Goal: Transaction & Acquisition: Obtain resource

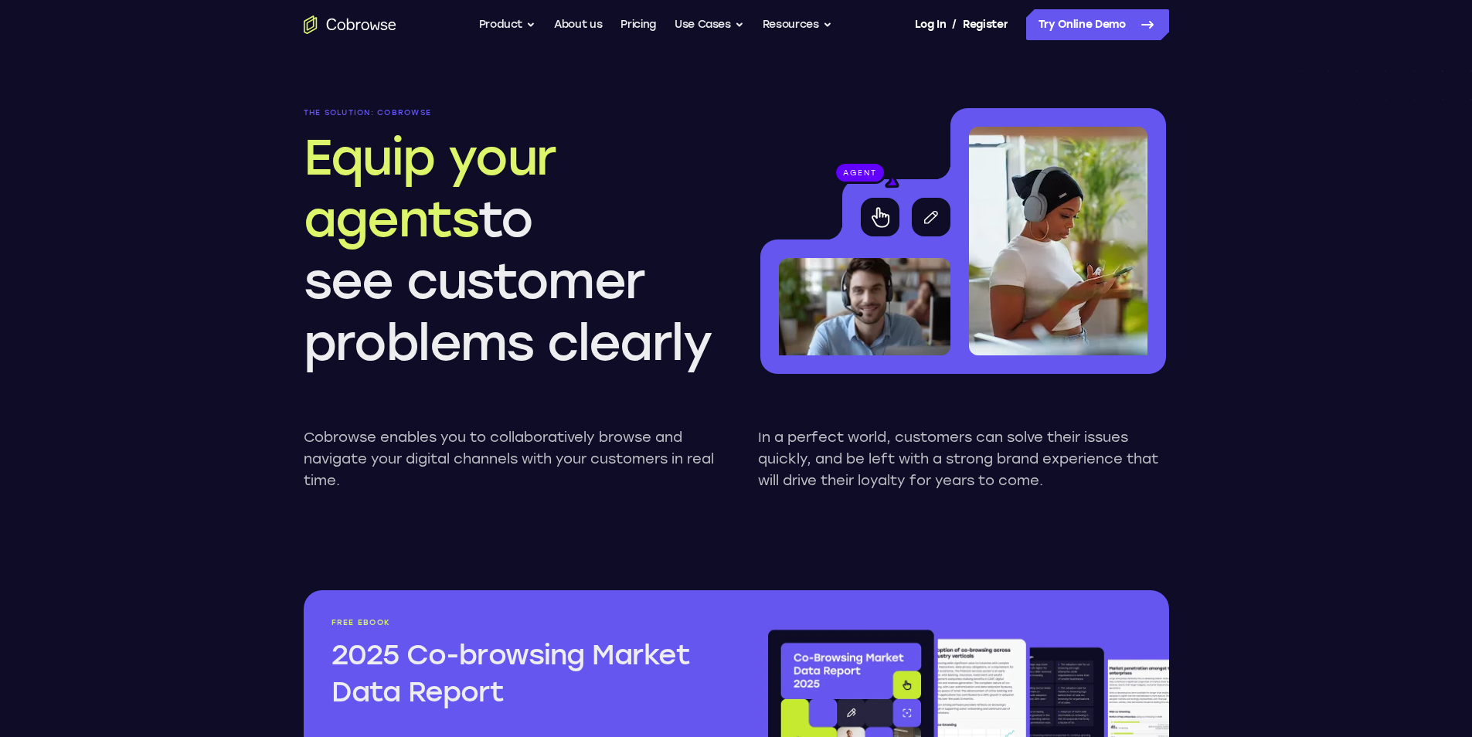
scroll to position [1468, 0]
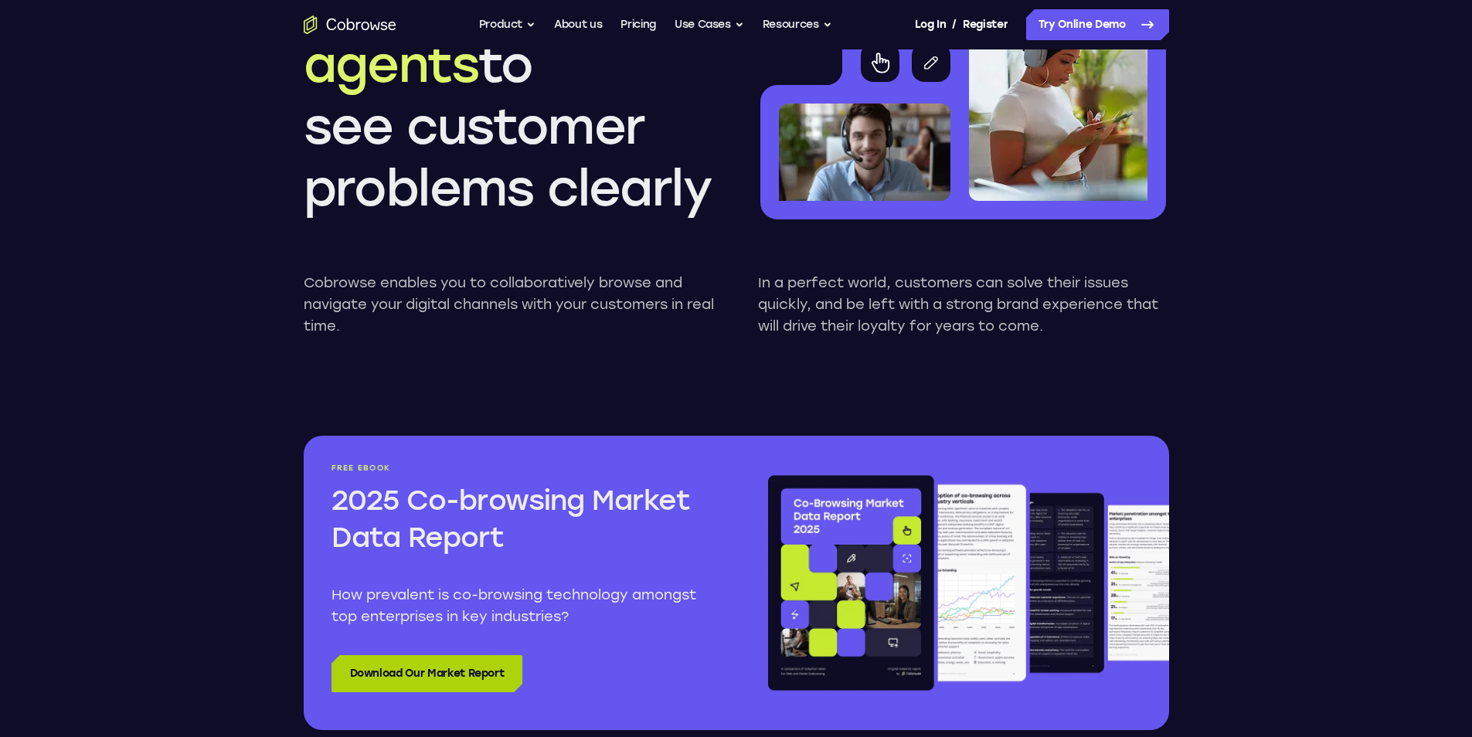
click at [507, 660] on link "Download Our Market Report" at bounding box center [427, 673] width 192 height 37
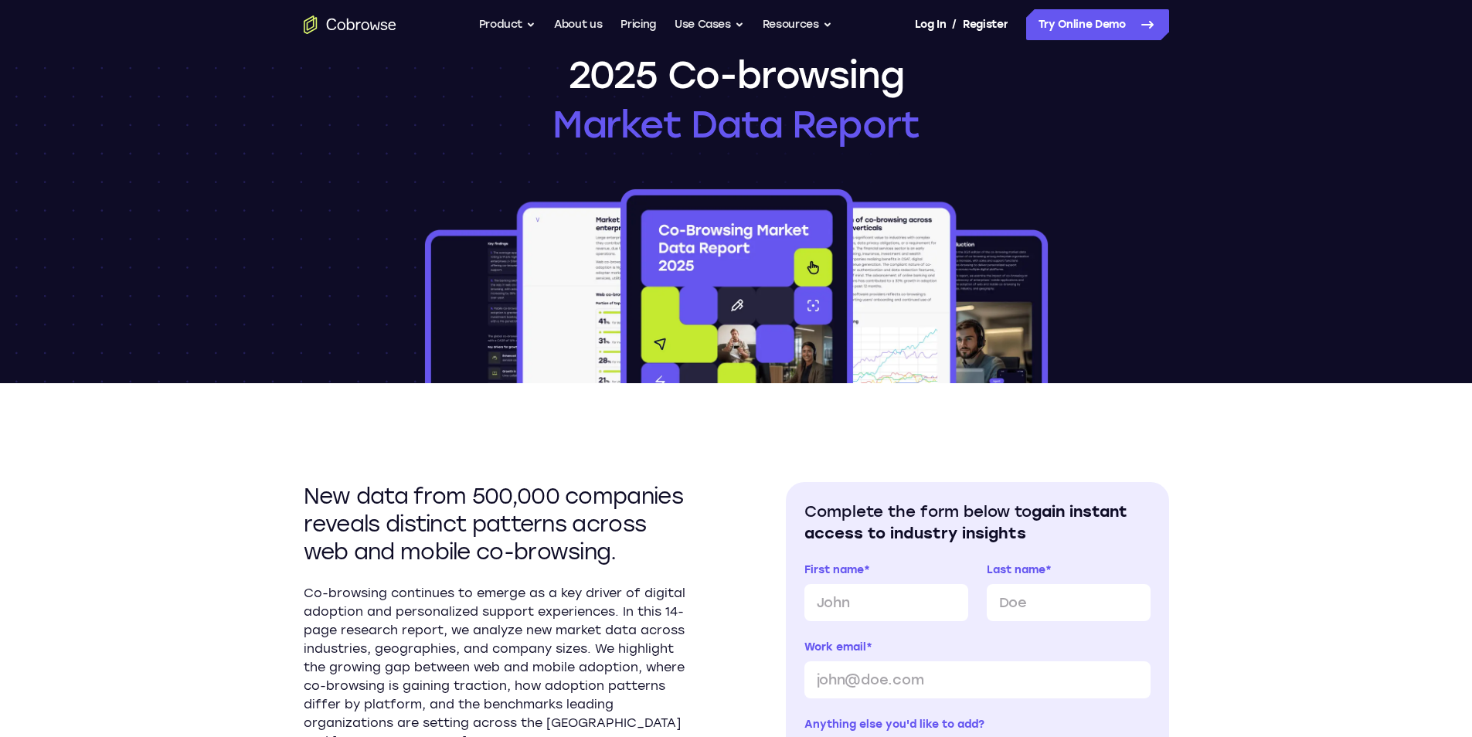
scroll to position [77, 0]
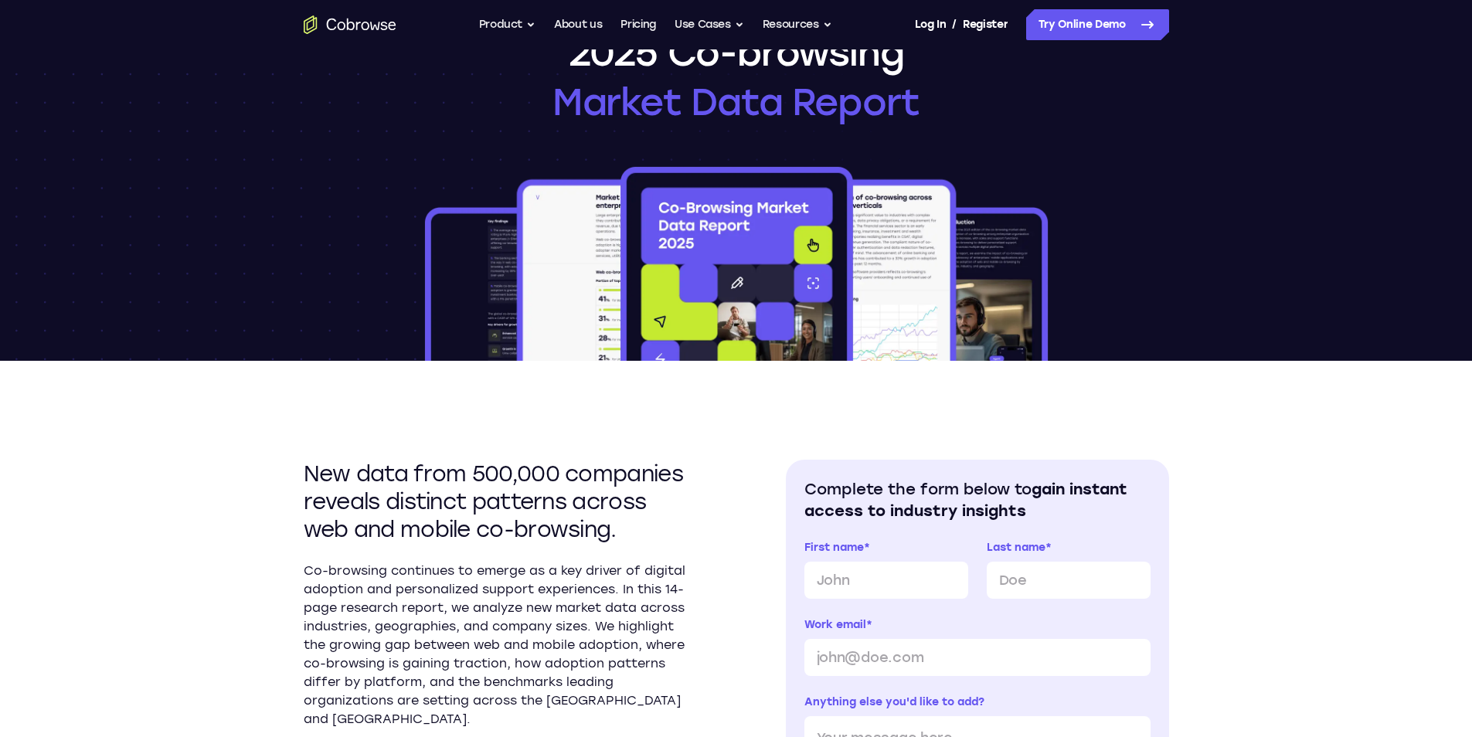
click at [865, 259] on img at bounding box center [736, 262] width 629 height 197
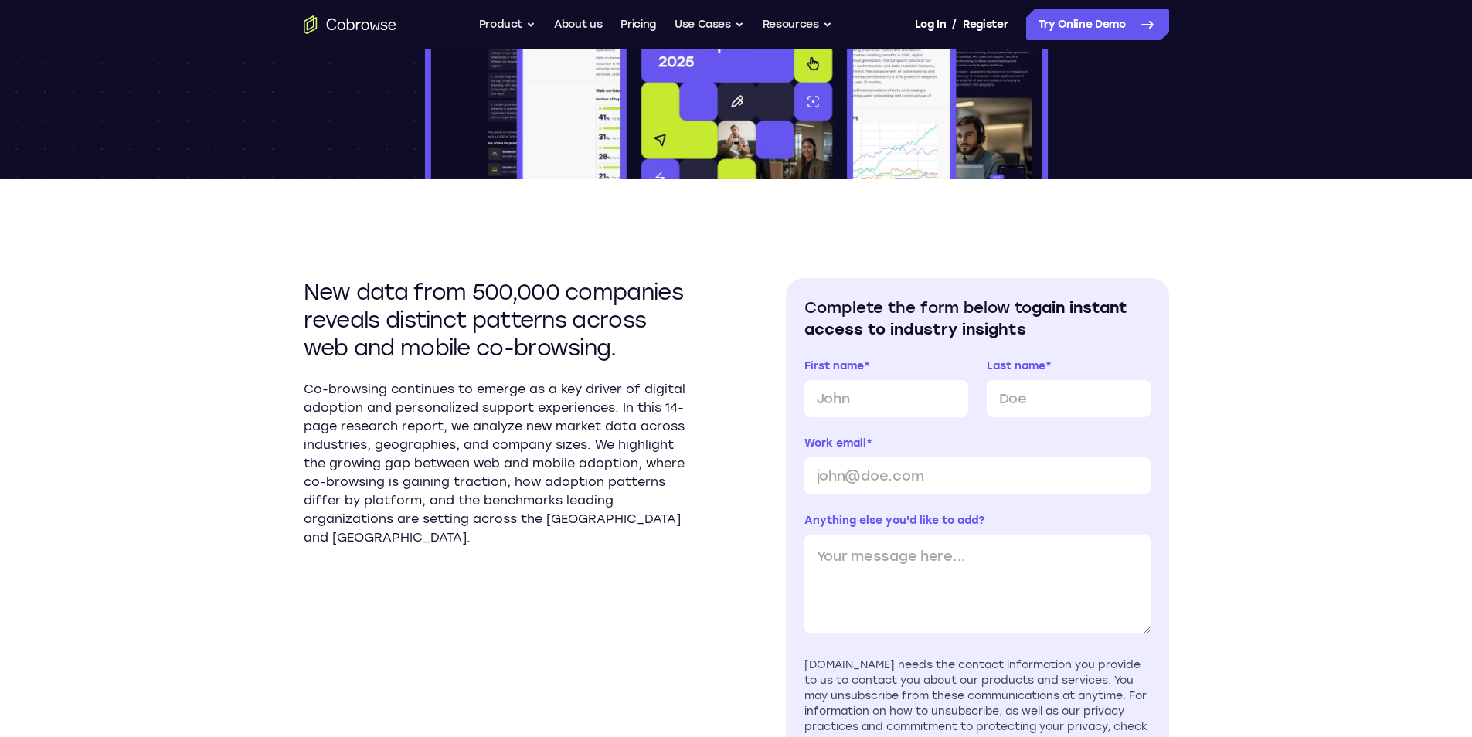
scroll to position [309, 0]
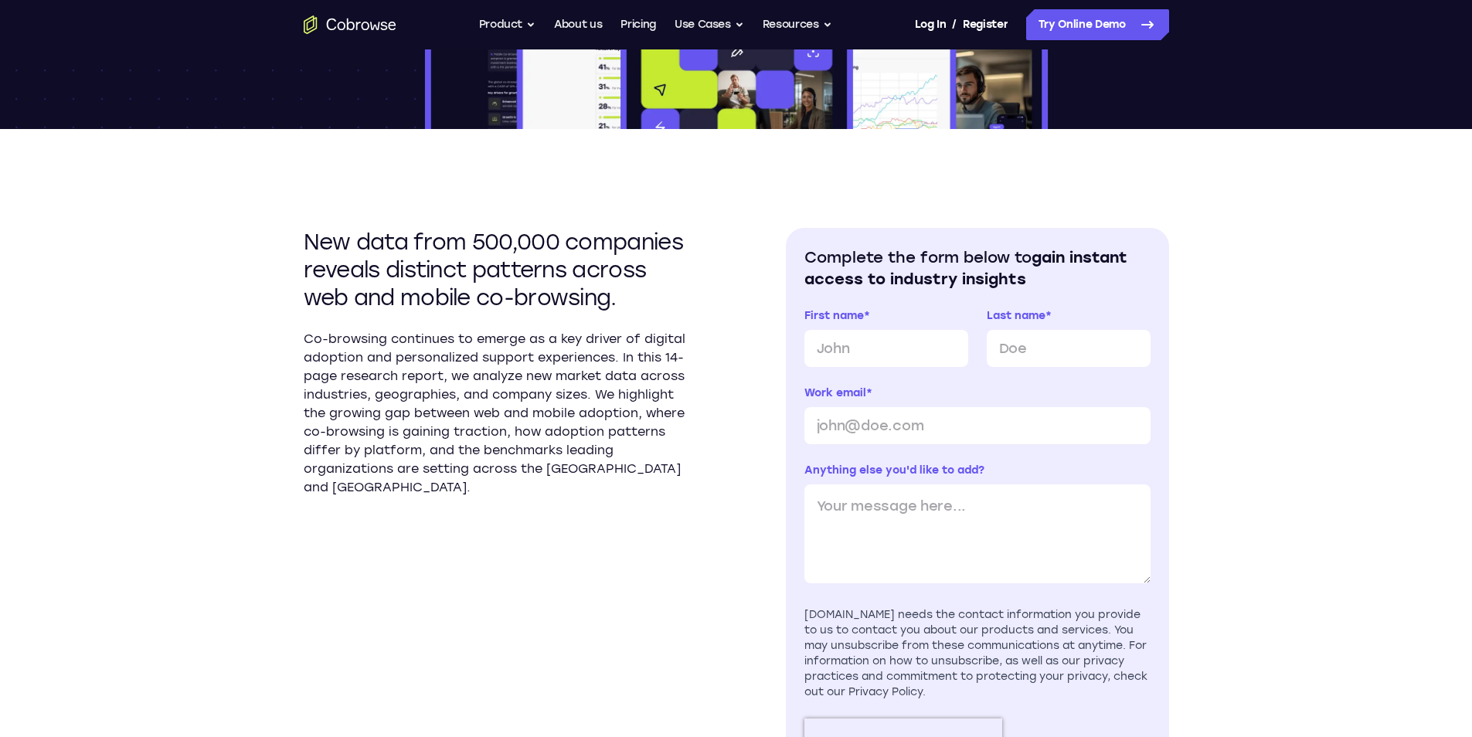
click at [918, 236] on section "Complete the form below to gain instant access to industry insights First name …" at bounding box center [977, 533] width 383 height 611
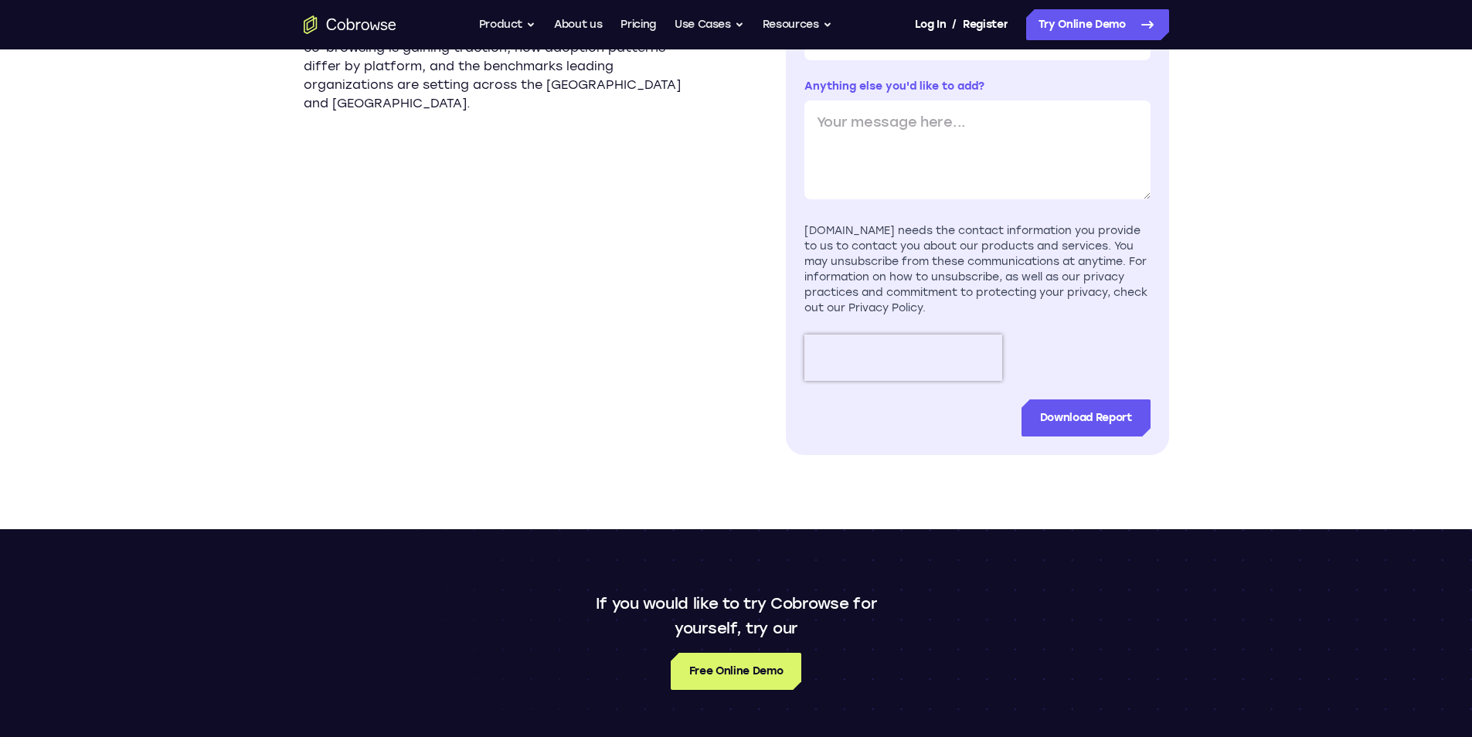
scroll to position [773, 0]
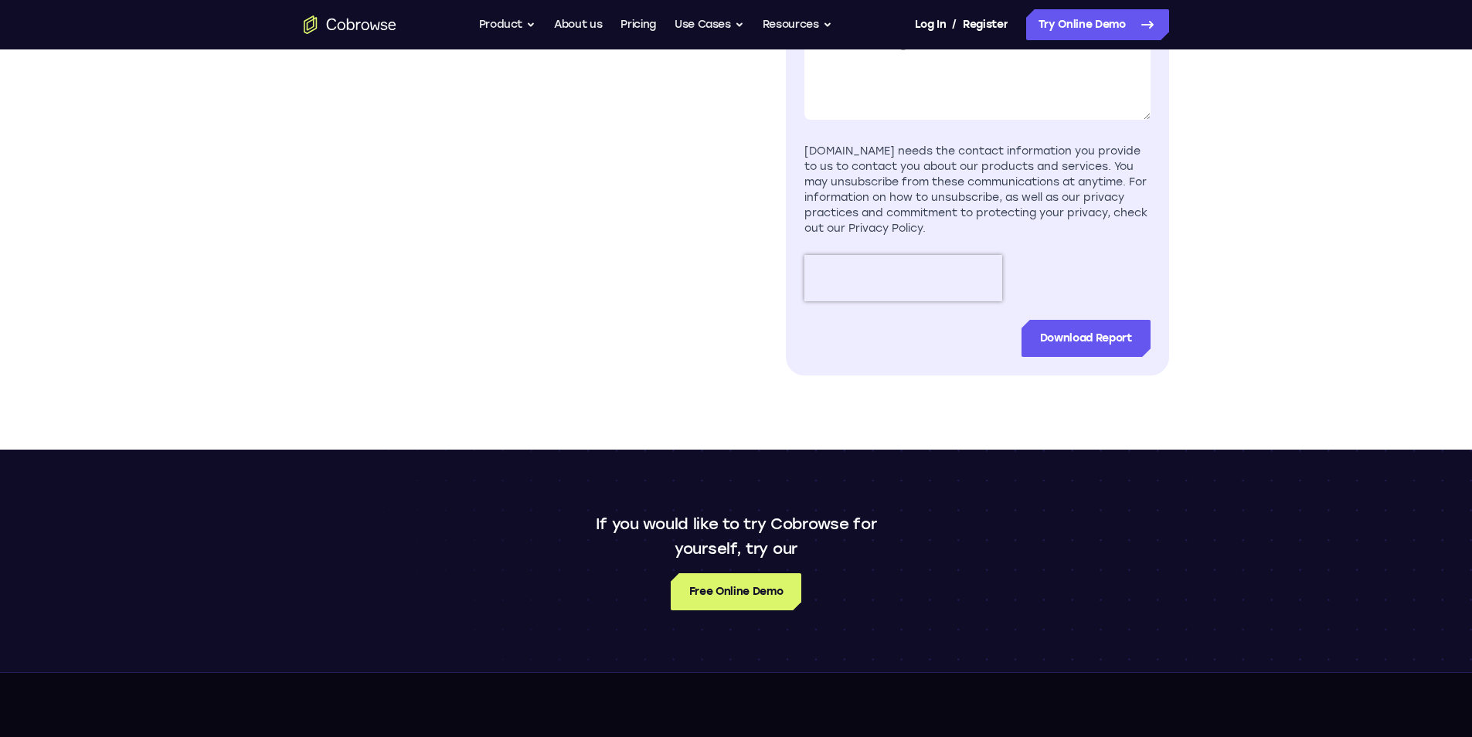
click at [872, 146] on div "[DOMAIN_NAME] needs the contact information you provide to us to contact you ab…" at bounding box center [977, 190] width 346 height 93
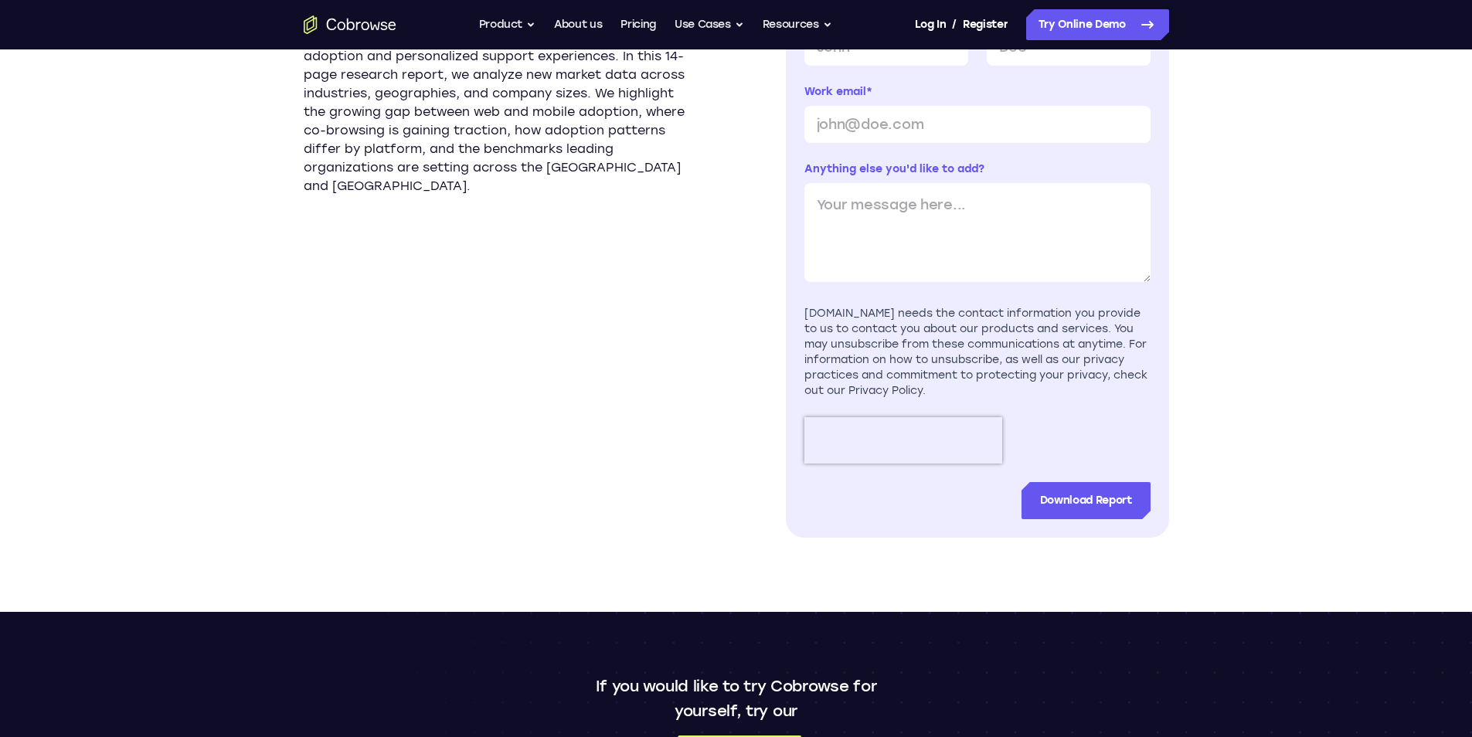
scroll to position [464, 0]
